Goal: Transaction & Acquisition: Download file/media

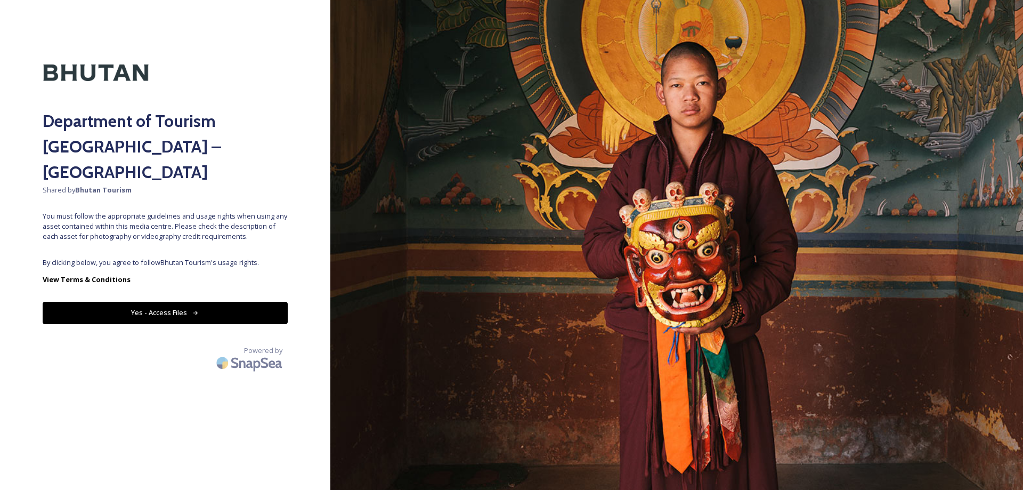
click at [293, 283] on div "Department of Tourism [GEOGRAPHIC_DATA] – Brand Centre Shared by Bhutan Tourism…" at bounding box center [165, 245] width 330 height 404
click at [314, 286] on div "Department of Tourism [GEOGRAPHIC_DATA] – Brand Centre Shared by Bhutan Tourism…" at bounding box center [165, 245] width 330 height 404
click at [153, 302] on button "Yes - Access Files" at bounding box center [165, 313] width 245 height 22
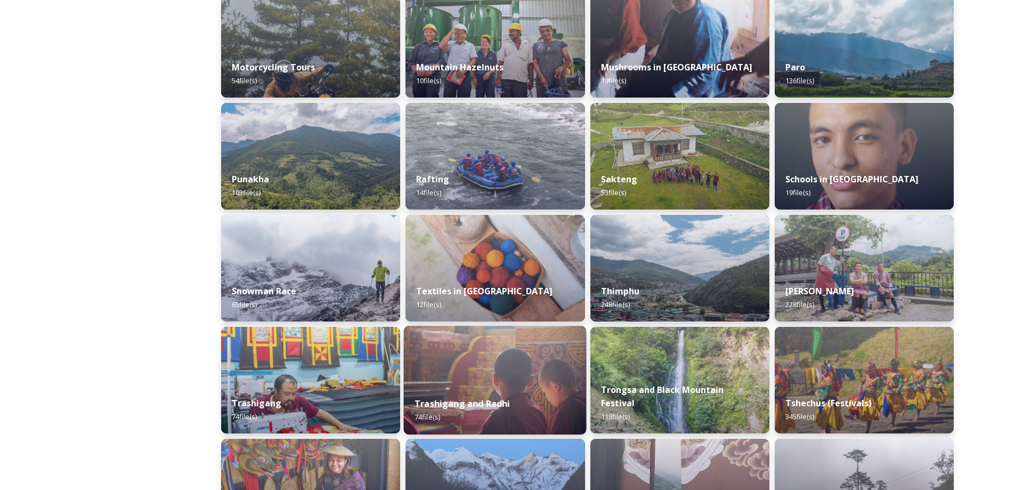
scroll to position [720, 0]
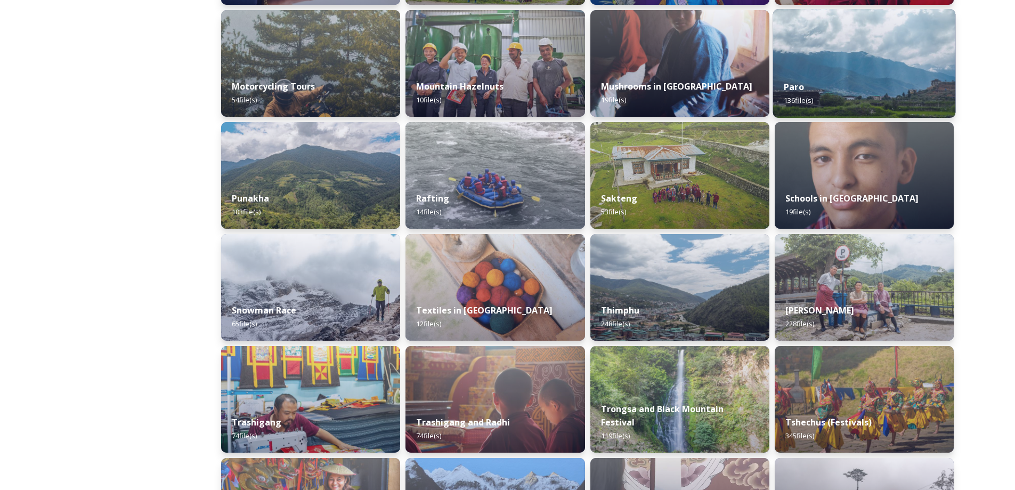
click at [842, 64] on img at bounding box center [863, 63] width 183 height 109
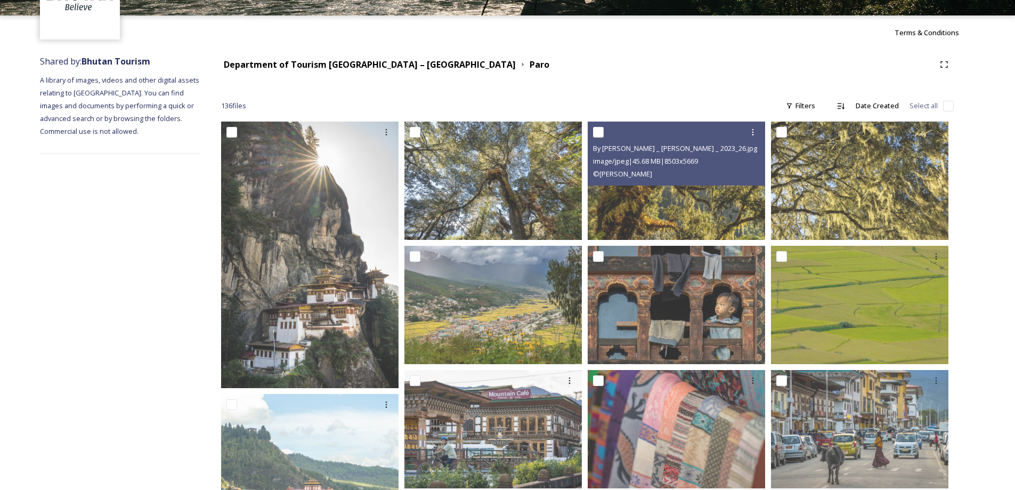
scroll to position [160, 0]
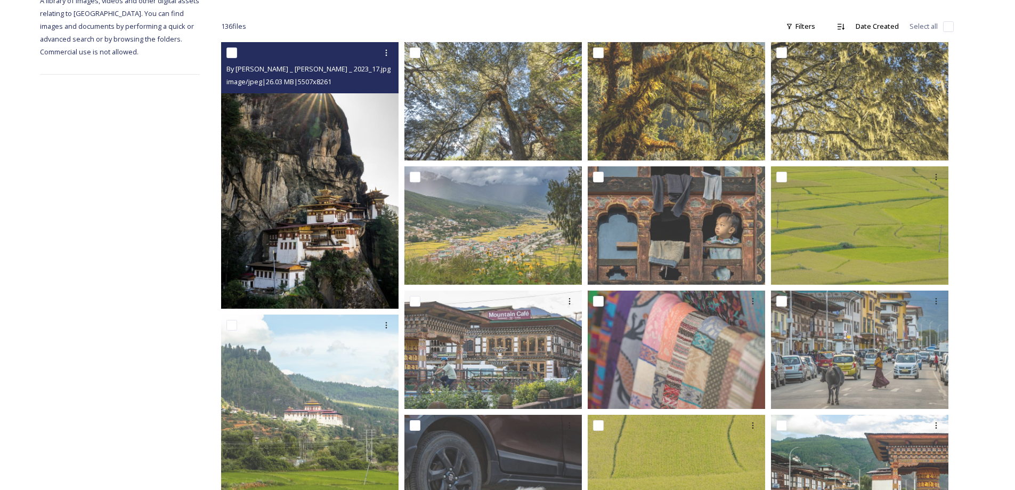
click at [363, 218] on img at bounding box center [309, 175] width 177 height 266
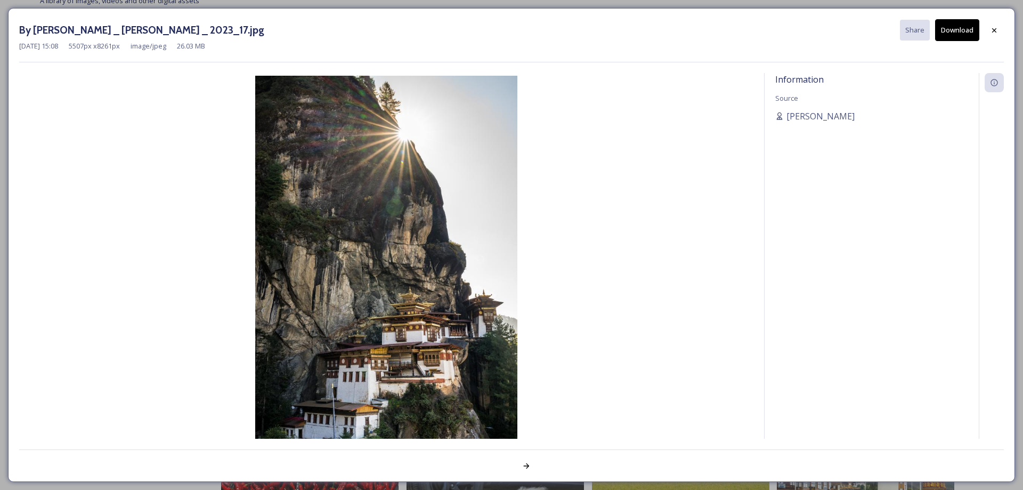
click at [417, 299] on img at bounding box center [386, 273] width 734 height 394
click at [952, 31] on button "Download" at bounding box center [957, 30] width 44 height 22
click at [994, 32] on icon at bounding box center [994, 30] width 9 height 9
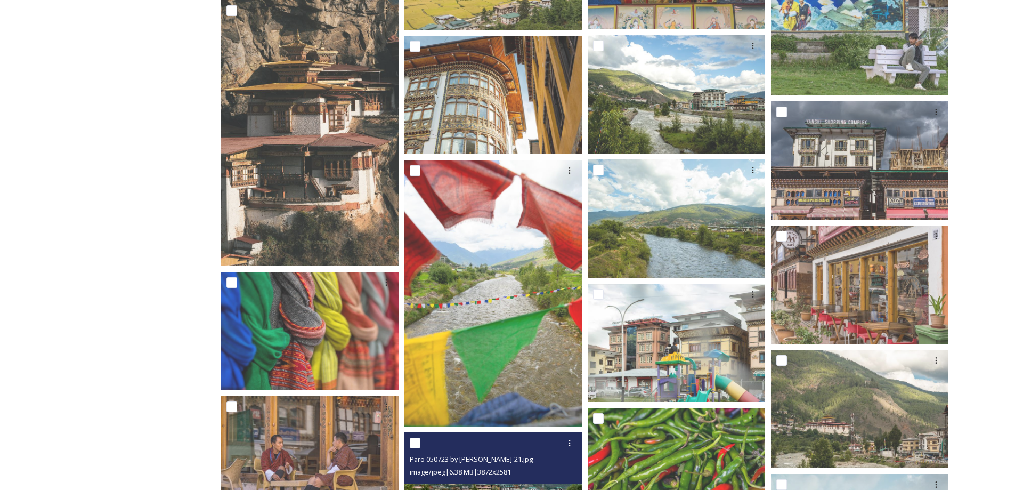
scroll to position [4209, 0]
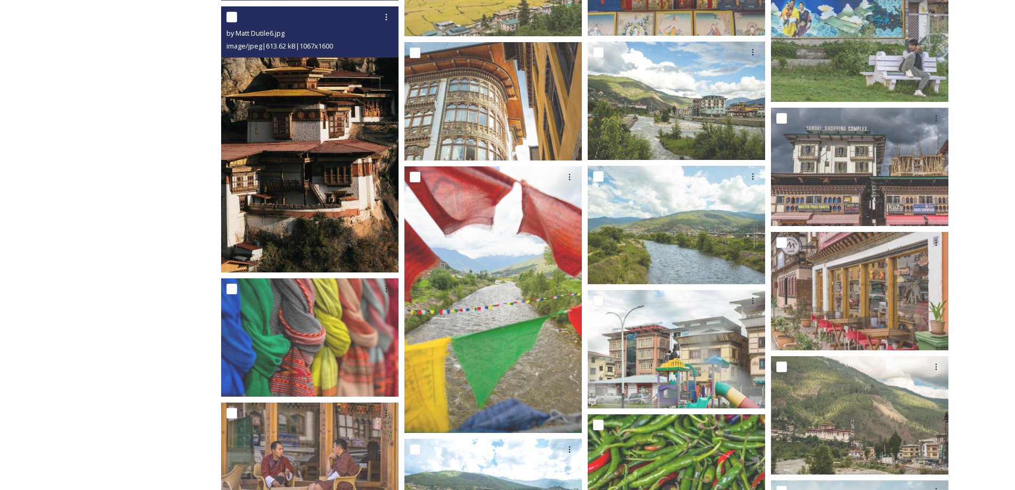
click at [359, 224] on img at bounding box center [309, 139] width 177 height 266
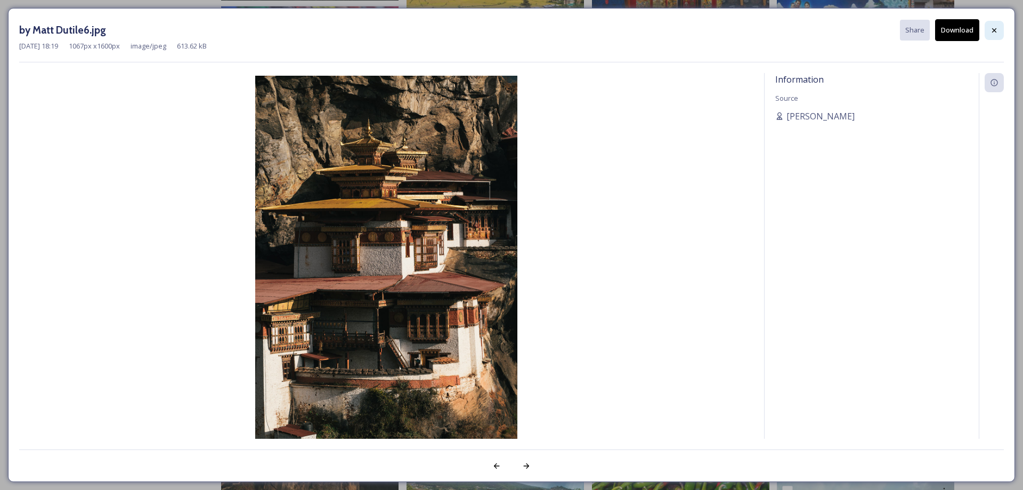
click at [993, 28] on icon at bounding box center [994, 30] width 4 height 4
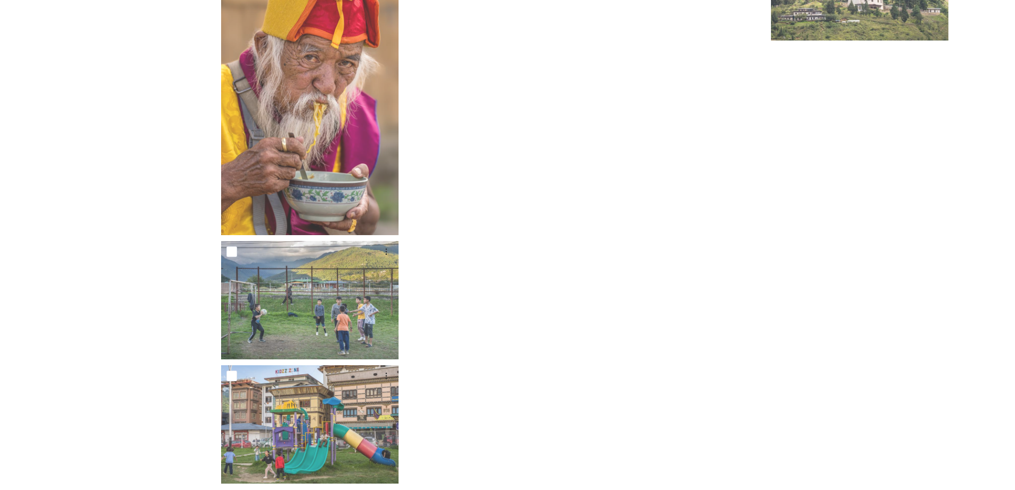
scroll to position [5428, 0]
